Goal: Task Accomplishment & Management: Manage account settings

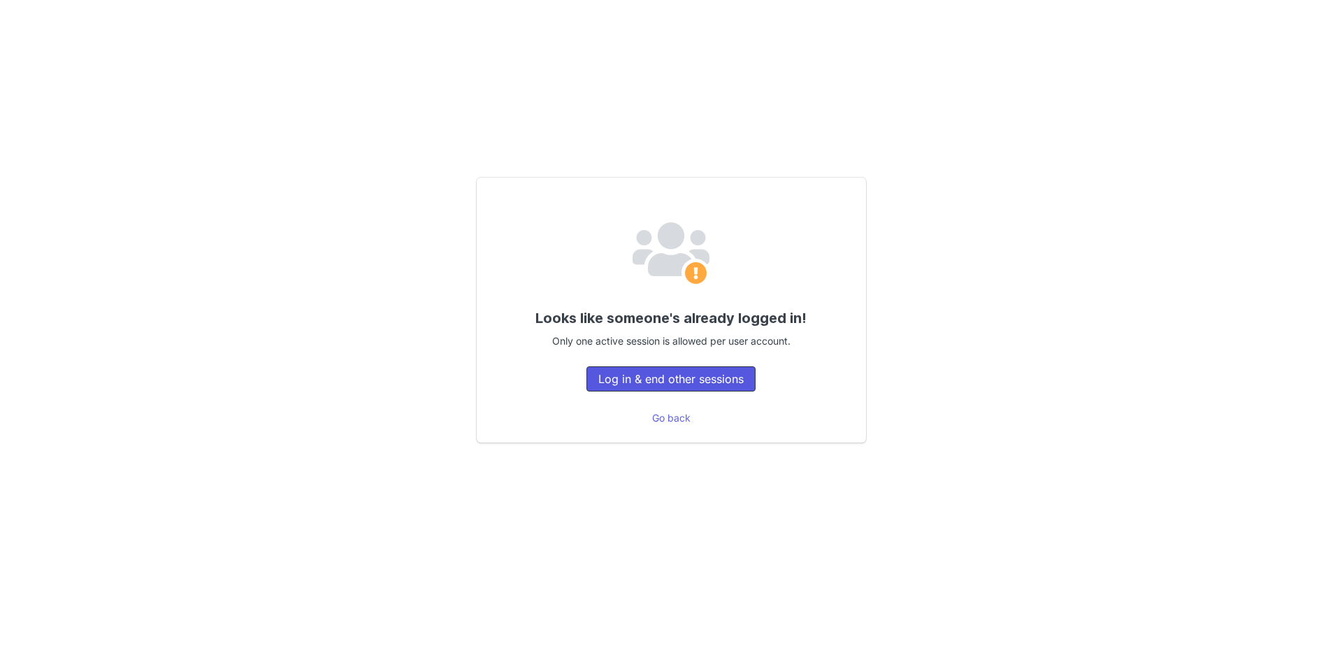
click at [637, 378] on button "Log in & end other sessions" at bounding box center [670, 378] width 169 height 25
